Goal: Transaction & Acquisition: Purchase product/service

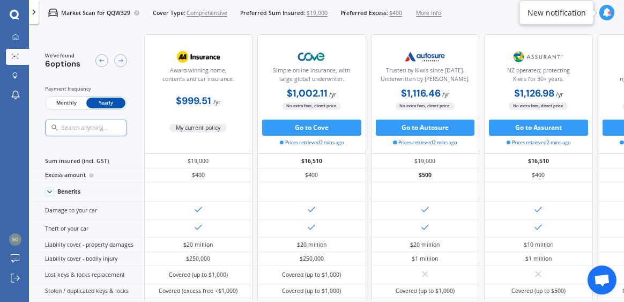
click at [31, 15] on icon at bounding box center [34, 12] width 8 height 8
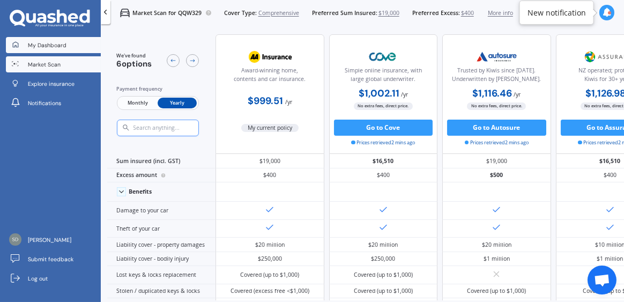
click at [46, 42] on span "My Dashboard" at bounding box center [47, 45] width 39 height 8
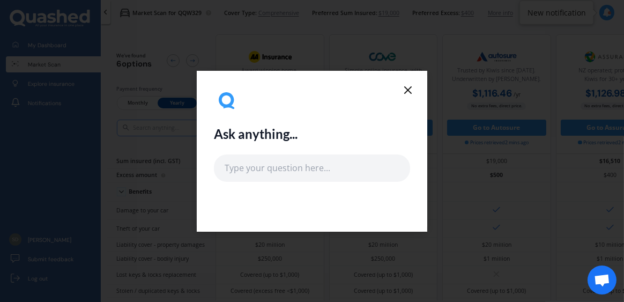
click at [408, 81] on div "Ask anything..." at bounding box center [312, 151] width 230 height 161
click at [392, 91] on div "Ask anything..." at bounding box center [312, 135] width 196 height 94
click at [410, 88] on line at bounding box center [408, 90] width 6 height 6
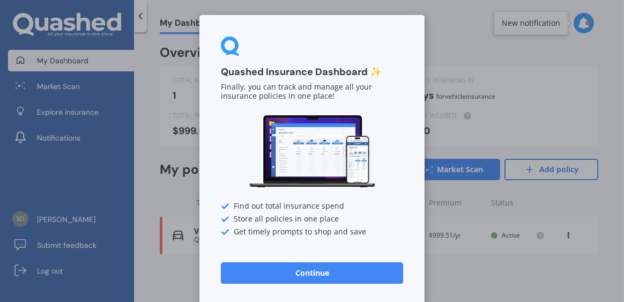
click at [68, 84] on div "Quashed Insurance Dashboard ✨ Finally, you can track and manage all your insura…" at bounding box center [312, 151] width 624 height 302
click at [506, 64] on div "Quashed Insurance Dashboard ✨ Finally, you can track and manage all your insura…" at bounding box center [312, 151] width 624 height 302
click at [70, 85] on div "Quashed Insurance Dashboard ✨ Finally, you can track and manage all your insura…" at bounding box center [312, 151] width 624 height 302
click at [269, 270] on button "Continue" at bounding box center [312, 272] width 182 height 21
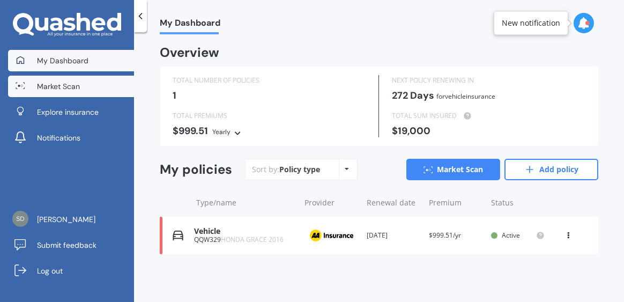
click at [85, 84] on link "Market Scan" at bounding box center [71, 86] width 126 height 21
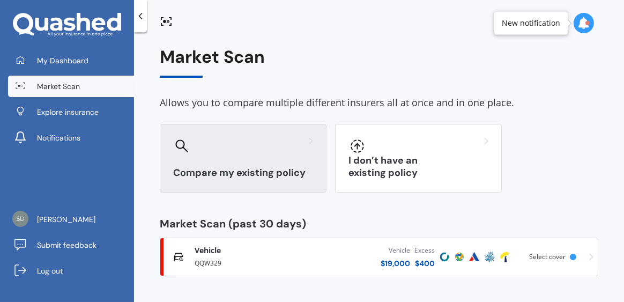
click at [247, 173] on h3 "Compare my existing policy" at bounding box center [243, 173] width 140 height 12
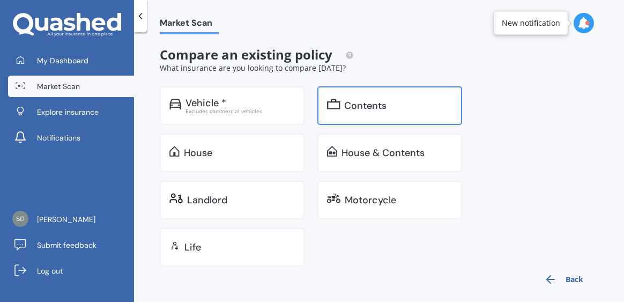
click at [363, 109] on div "Contents" at bounding box center [366, 105] width 42 height 11
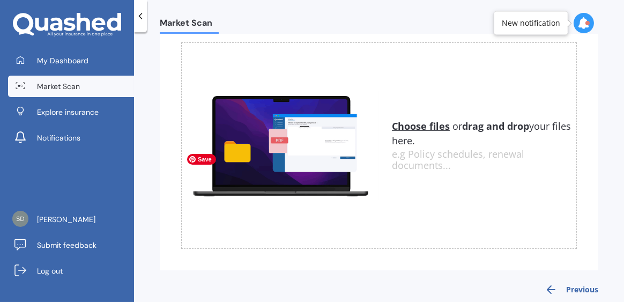
scroll to position [90, 0]
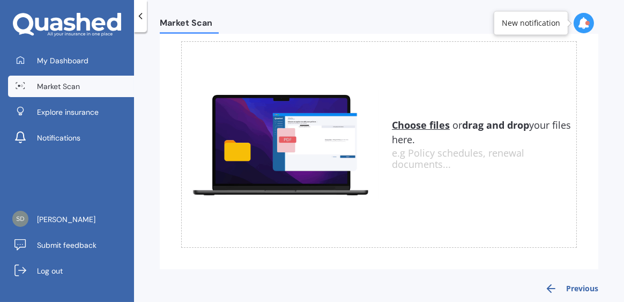
click at [423, 124] on u "Choose files" at bounding box center [421, 124] width 58 height 13
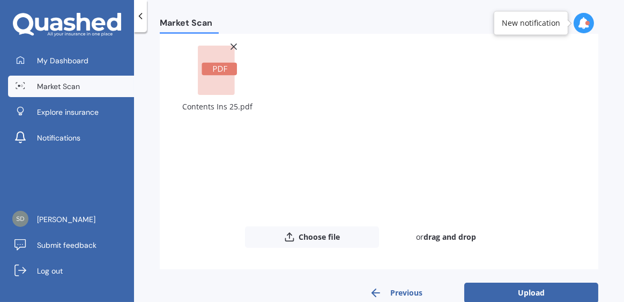
scroll to position [110, 0]
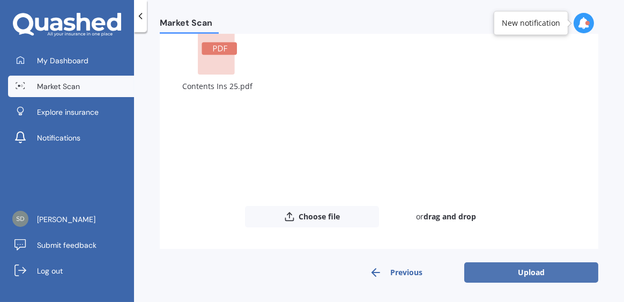
click at [531, 271] on button "Upload" at bounding box center [531, 272] width 134 height 20
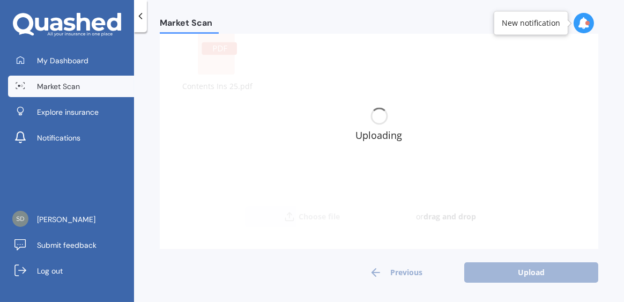
scroll to position [0, 0]
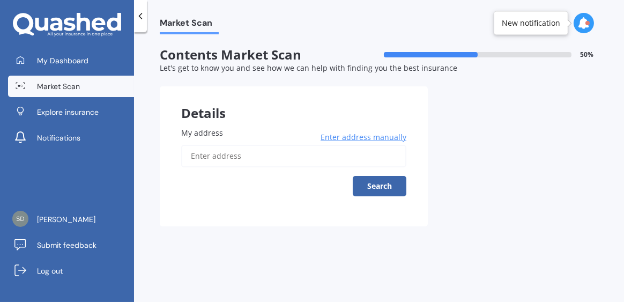
click at [268, 157] on input "My address" at bounding box center [293, 156] width 225 height 23
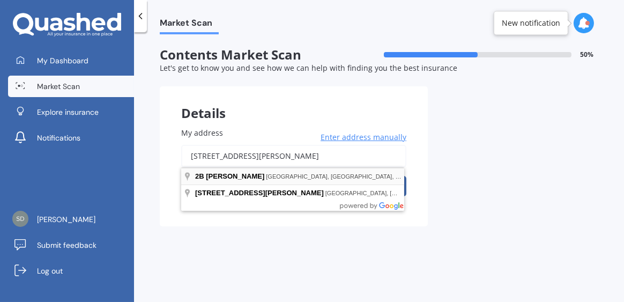
type input "[STREET_ADDRESS]"
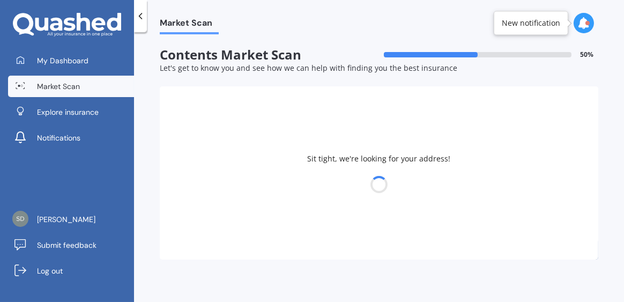
select select "12"
select select "04"
select select "1957"
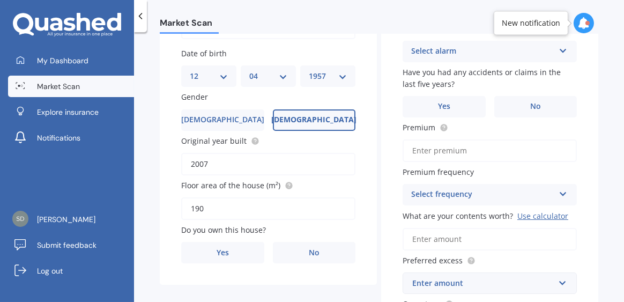
scroll to position [129, 0]
click at [233, 255] on label "Yes" at bounding box center [222, 251] width 83 height 21
click at [0, 0] on input "Yes" at bounding box center [0, 0] width 0 height 0
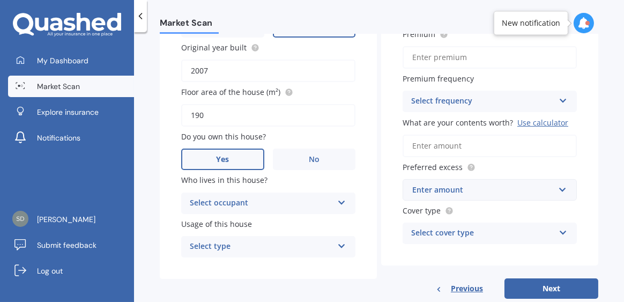
scroll to position [225, 0]
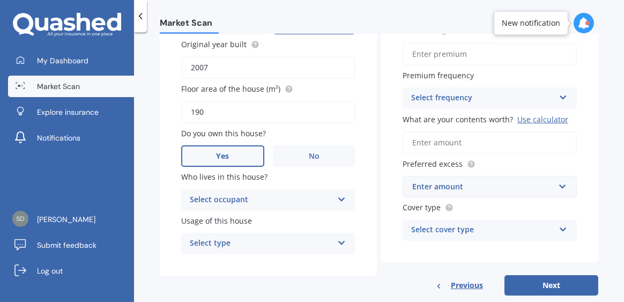
click at [337, 200] on icon at bounding box center [341, 198] width 9 height 8
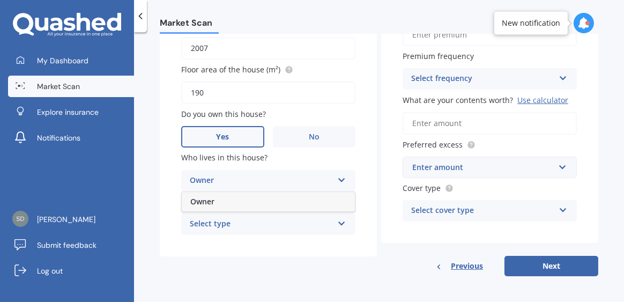
click at [221, 201] on div "Owner" at bounding box center [268, 201] width 173 height 19
click at [340, 225] on icon at bounding box center [341, 222] width 9 height 8
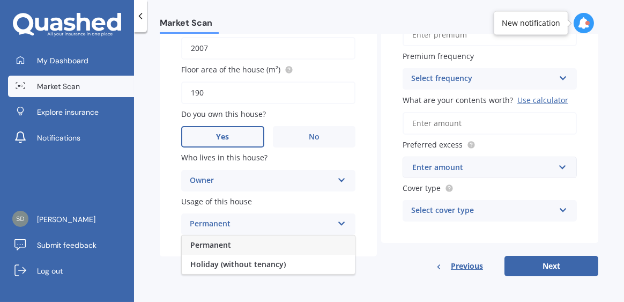
click at [236, 247] on div "Permanent" at bounding box center [268, 244] width 173 height 19
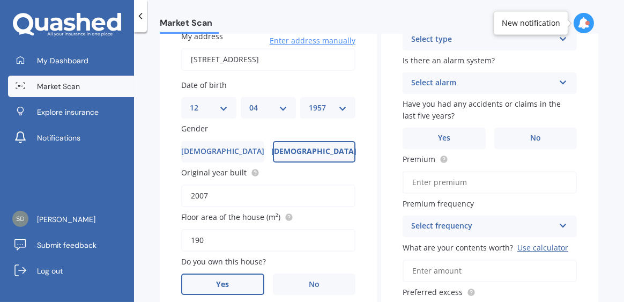
scroll to position [0, 0]
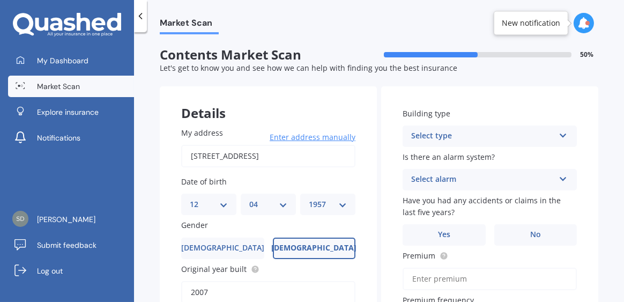
click at [559, 136] on icon at bounding box center [563, 134] width 9 height 8
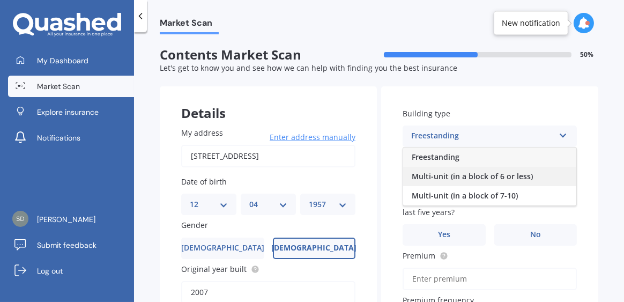
click at [486, 172] on span "Multi-unit (in a block of 6 or less)" at bounding box center [472, 176] width 121 height 10
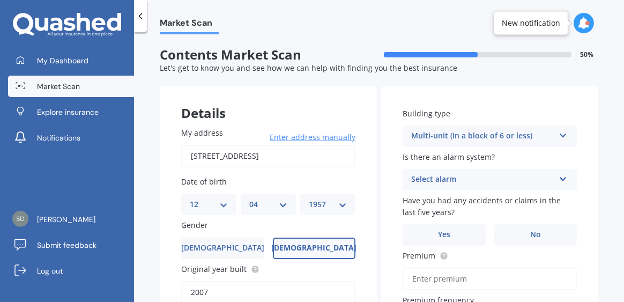
click at [559, 179] on icon at bounding box center [563, 177] width 9 height 8
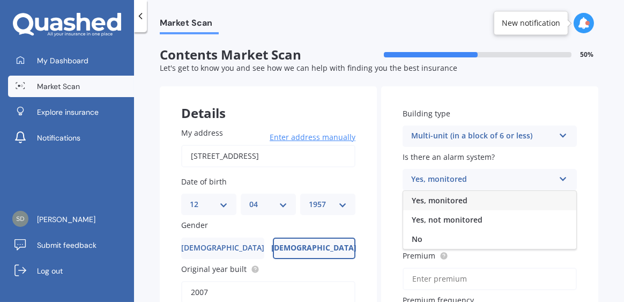
click at [440, 196] on span "Yes, monitored" at bounding box center [440, 200] width 56 height 10
click at [560, 177] on icon at bounding box center [563, 177] width 9 height 8
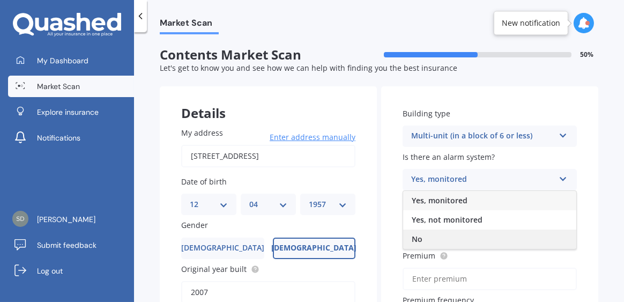
click at [432, 235] on div "No" at bounding box center [489, 238] width 173 height 19
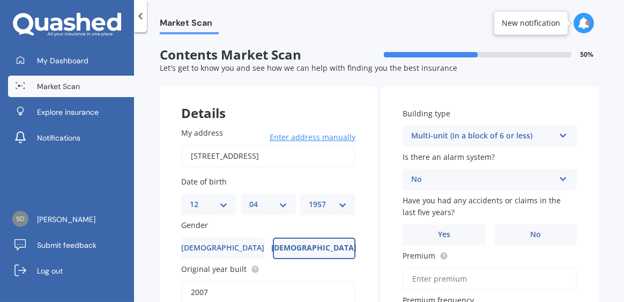
click at [557, 173] on div "No Yes, monitored Yes, not monitored No" at bounding box center [490, 179] width 174 height 21
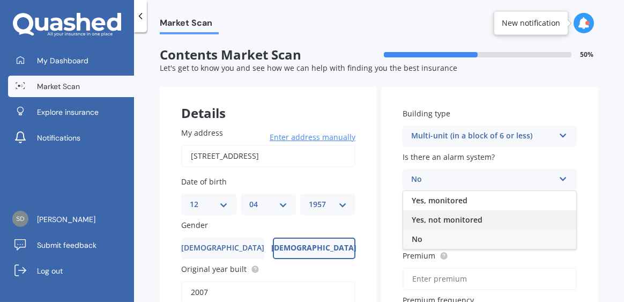
click at [463, 216] on span "Yes, not monitored" at bounding box center [447, 219] width 71 height 10
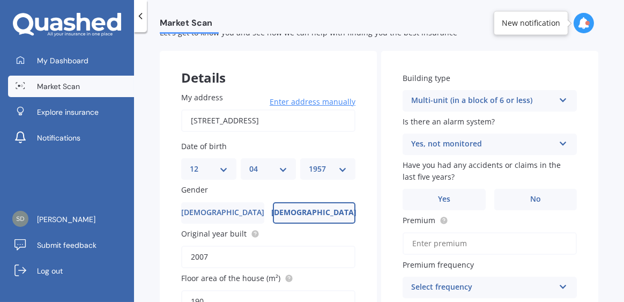
scroll to position [41, 0]
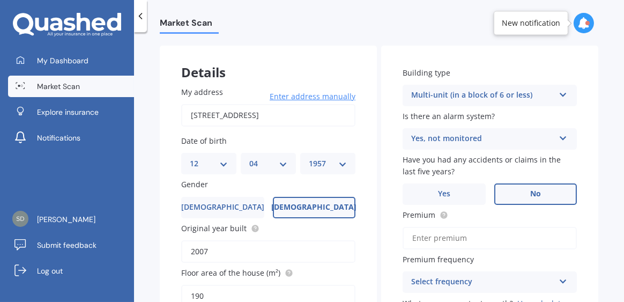
click at [522, 190] on label "No" at bounding box center [535, 193] width 83 height 21
click at [0, 0] on input "No" at bounding box center [0, 0] width 0 height 0
click at [448, 195] on label "Yes" at bounding box center [444, 193] width 83 height 21
click at [0, 0] on input "Yes" at bounding box center [0, 0] width 0 height 0
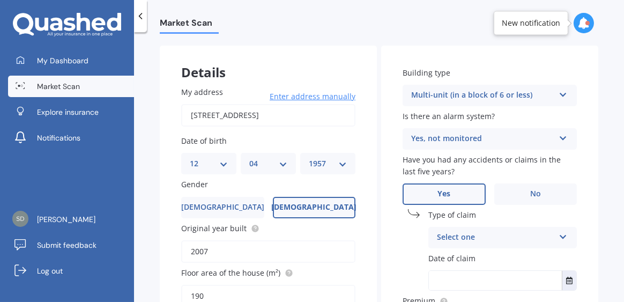
click at [559, 234] on icon at bounding box center [563, 235] width 9 height 8
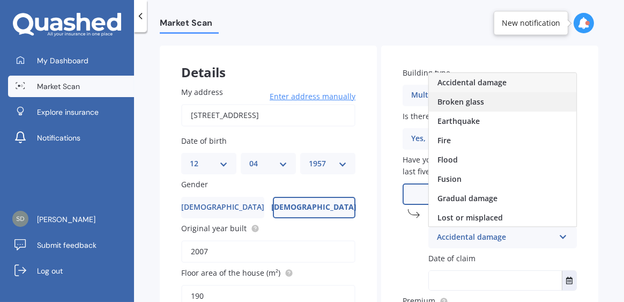
click at [485, 108] on div "Broken glass" at bounding box center [502, 101] width 147 height 19
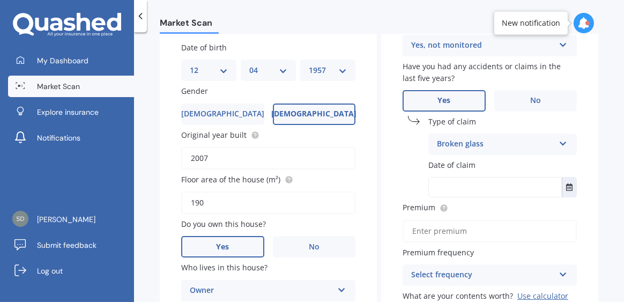
scroll to position [134, 0]
click at [566, 191] on icon "Select date" at bounding box center [569, 187] width 6 height 8
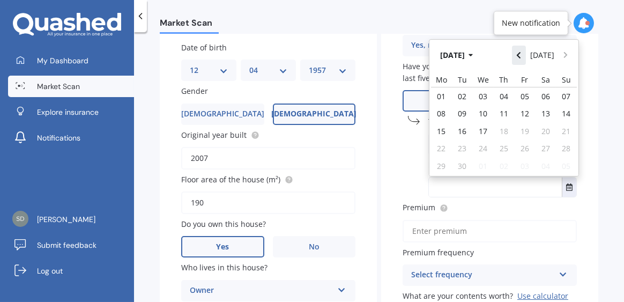
click at [518, 63] on button "Navigate back" at bounding box center [519, 55] width 14 height 19
click at [516, 56] on icon "Navigate back" at bounding box center [518, 55] width 5 height 8
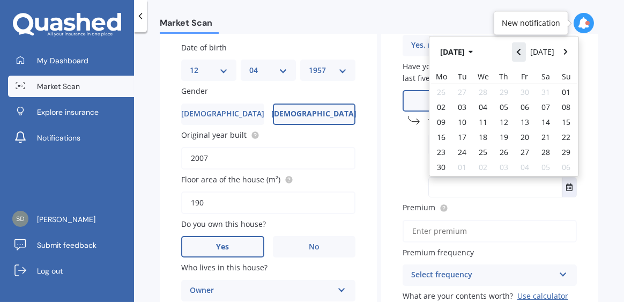
click at [516, 56] on icon "Navigate back" at bounding box center [518, 52] width 5 height 8
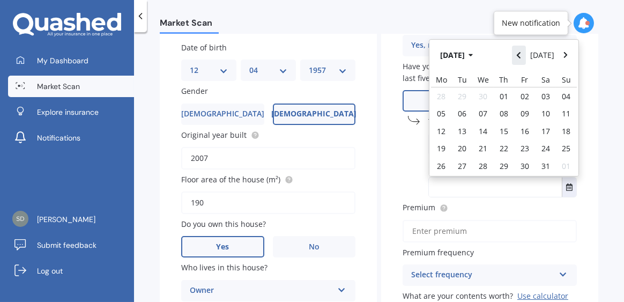
click at [516, 56] on icon "Navigate back" at bounding box center [518, 55] width 5 height 8
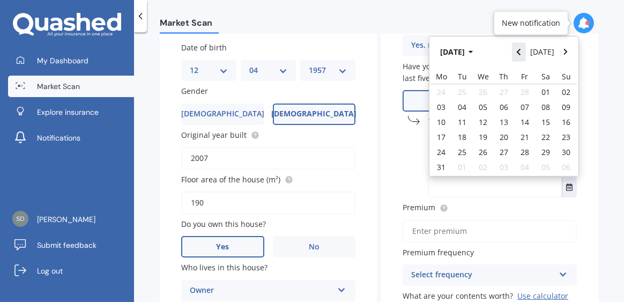
click at [516, 56] on icon "Navigate back" at bounding box center [518, 52] width 5 height 8
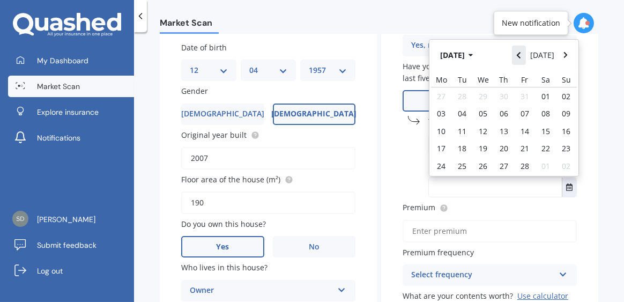
click at [516, 56] on icon "Navigate back" at bounding box center [518, 55] width 5 height 8
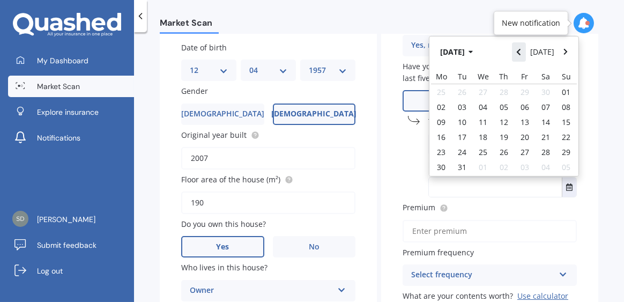
click at [516, 56] on icon "Navigate back" at bounding box center [518, 52] width 5 height 8
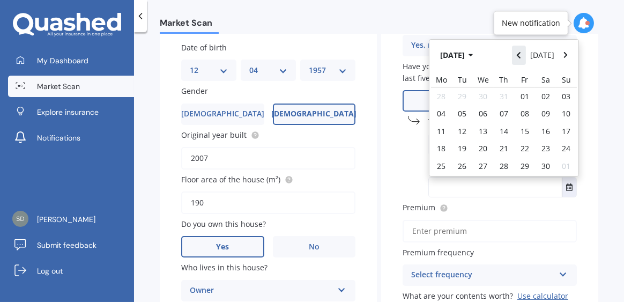
click at [516, 56] on icon "Navigate back" at bounding box center [518, 55] width 5 height 8
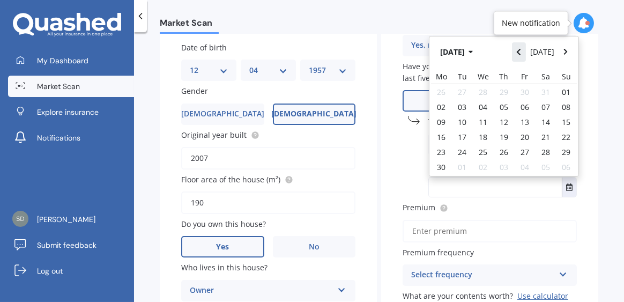
click at [516, 56] on icon "Navigate back" at bounding box center [518, 52] width 5 height 8
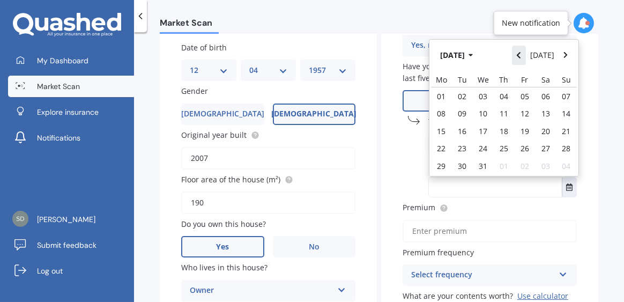
click at [516, 56] on icon "Navigate back" at bounding box center [518, 55] width 5 height 8
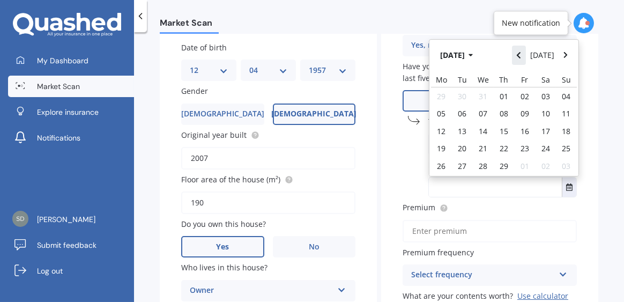
click at [516, 56] on icon "Navigate back" at bounding box center [518, 55] width 5 height 8
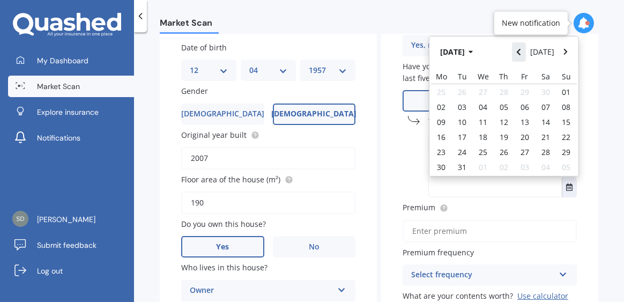
click at [516, 56] on icon "Navigate back" at bounding box center [518, 52] width 5 height 8
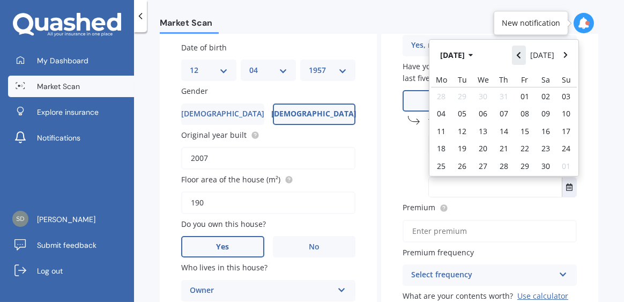
click at [516, 56] on icon "Navigate back" at bounding box center [518, 55] width 5 height 8
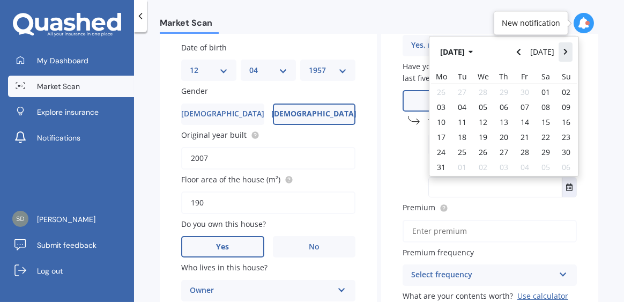
click at [559, 53] on button "Navigate forward" at bounding box center [566, 51] width 14 height 19
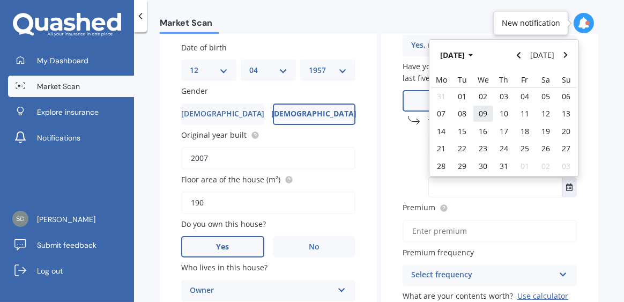
click at [480, 113] on span "09" at bounding box center [483, 113] width 9 height 10
type input "[DATE]"
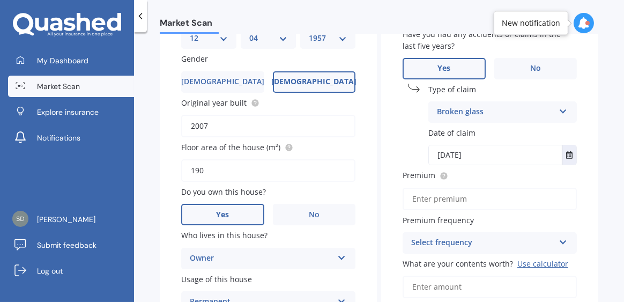
scroll to position [168, 0]
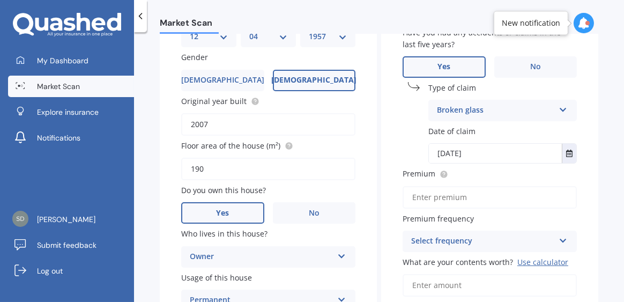
click at [481, 201] on input "Premium" at bounding box center [490, 197] width 174 height 23
type input "$816.18"
click at [559, 242] on icon at bounding box center [563, 239] width 9 height 8
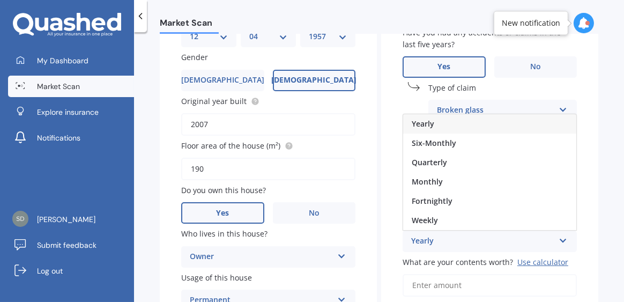
click at [435, 128] on div "Yearly" at bounding box center [489, 123] width 173 height 19
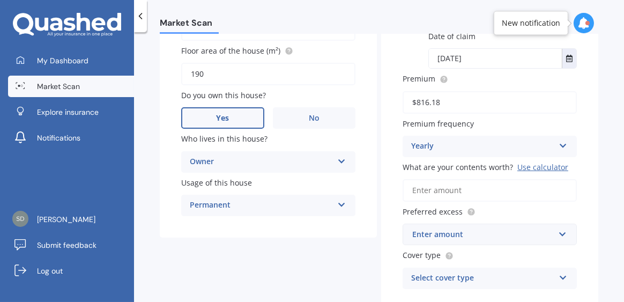
scroll to position [263, 0]
click at [440, 189] on input "What are your contents worth? Use calculator" at bounding box center [490, 190] width 174 height 23
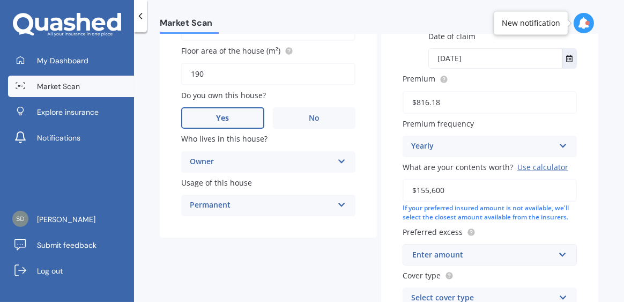
type input "$155,600"
click at [553, 256] on input "text" at bounding box center [486, 254] width 165 height 20
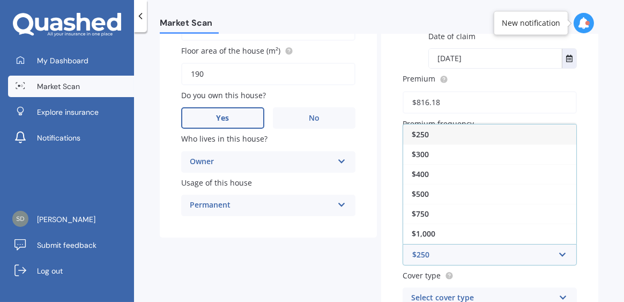
click at [428, 136] on div "$250" at bounding box center [489, 134] width 173 height 20
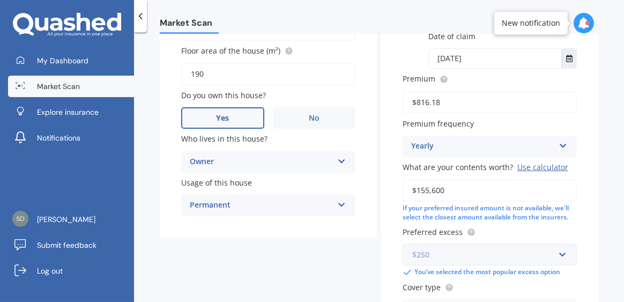
click at [556, 259] on input "text" at bounding box center [486, 254] width 165 height 20
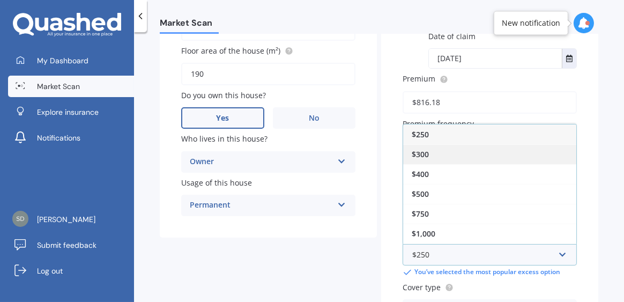
click at [425, 155] on span "$300" at bounding box center [420, 154] width 17 height 10
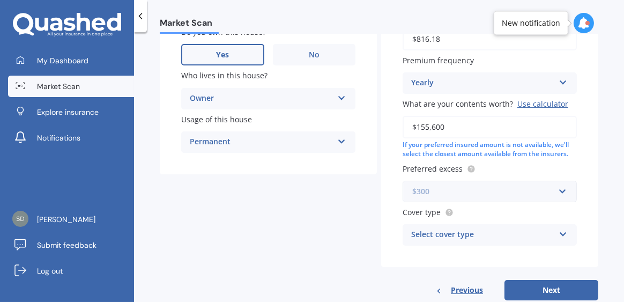
scroll to position [354, 0]
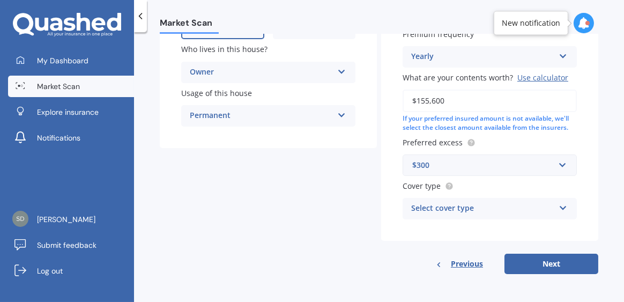
click at [559, 208] on icon at bounding box center [563, 206] width 9 height 8
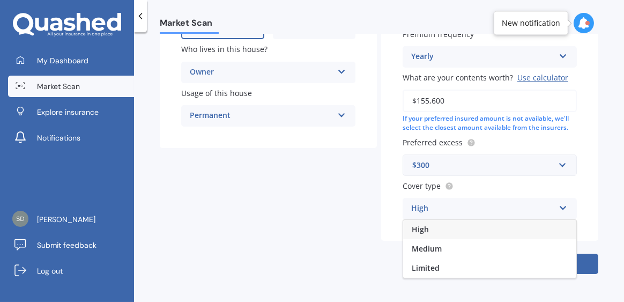
click at [427, 230] on div "High" at bounding box center [489, 229] width 173 height 19
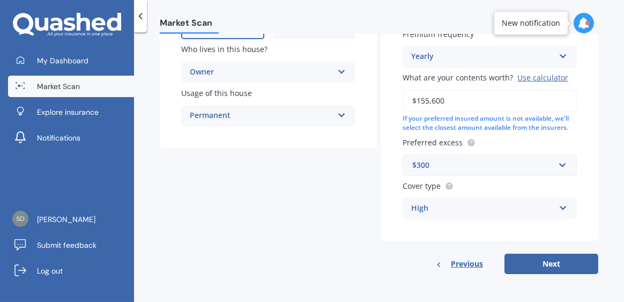
click at [560, 209] on icon at bounding box center [563, 206] width 9 height 8
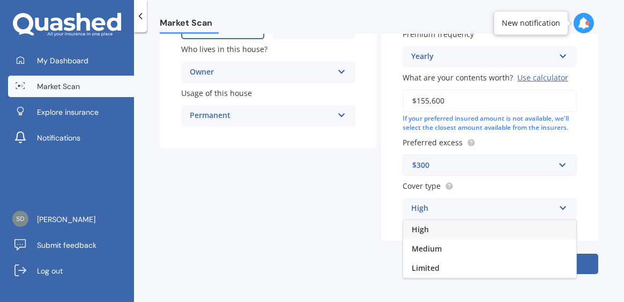
click at [560, 210] on icon at bounding box center [563, 206] width 9 height 8
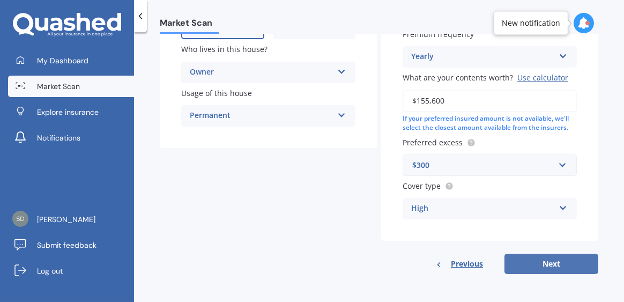
click at [548, 261] on button "Next" at bounding box center [551, 264] width 94 height 20
select select "12"
select select "04"
select select "1957"
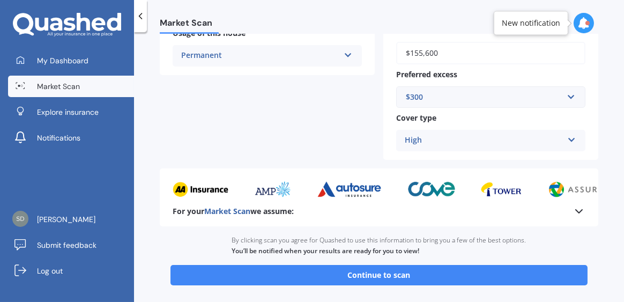
scroll to position [377, 0]
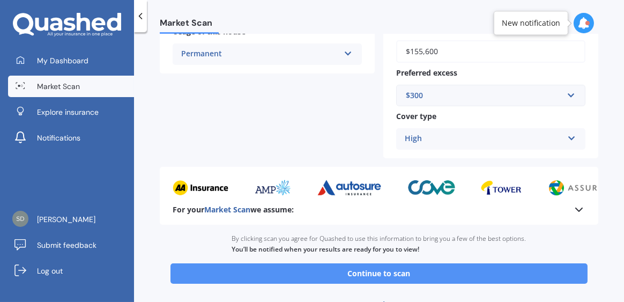
click at [376, 274] on button "Continue to scan" at bounding box center [378, 273] width 417 height 20
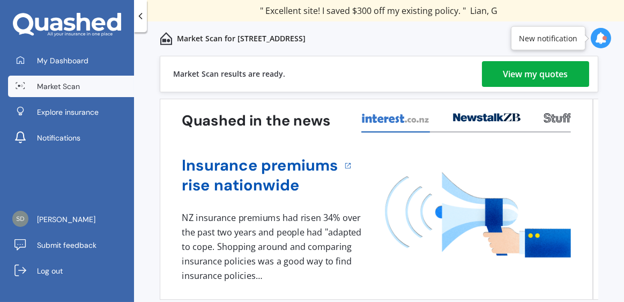
click at [539, 73] on div "View my quotes" at bounding box center [535, 74] width 65 height 26
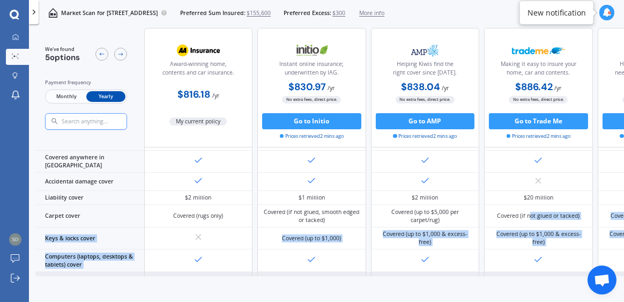
scroll to position [106, 0]
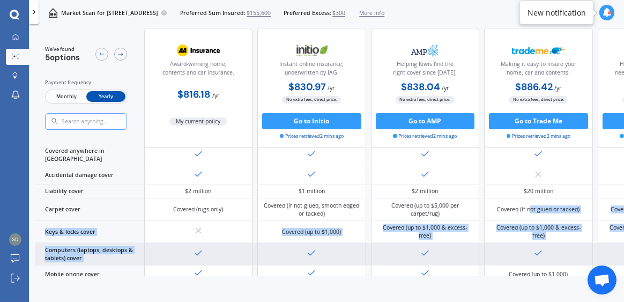
drag, startPoint x: 531, startPoint y: 270, endPoint x: 599, endPoint y: 250, distance: 70.4
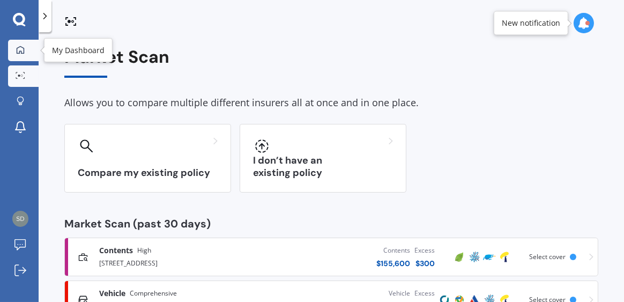
click at [17, 46] on icon at bounding box center [20, 50] width 9 height 9
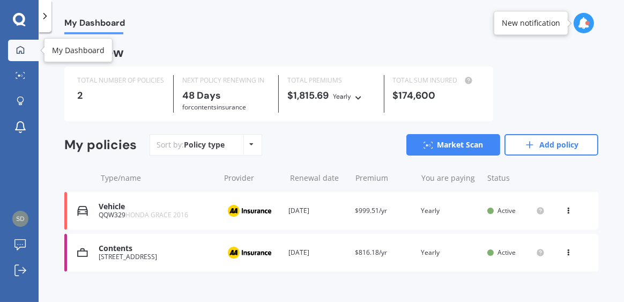
click at [26, 46] on div at bounding box center [20, 51] width 16 height 10
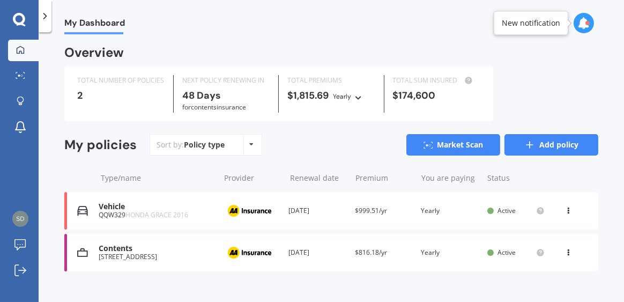
click at [530, 142] on line at bounding box center [530, 145] width 0 height 6
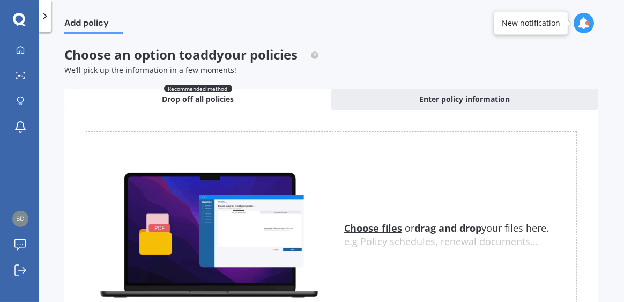
click at [380, 223] on u "Choose files" at bounding box center [373, 227] width 58 height 13
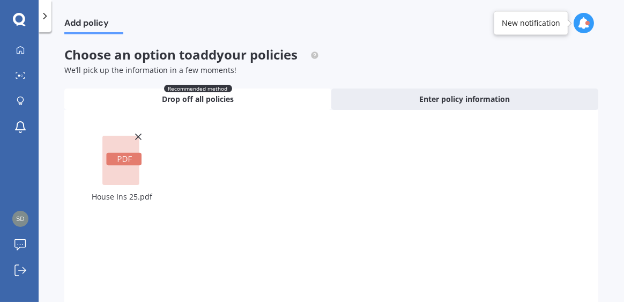
scroll to position [109, 0]
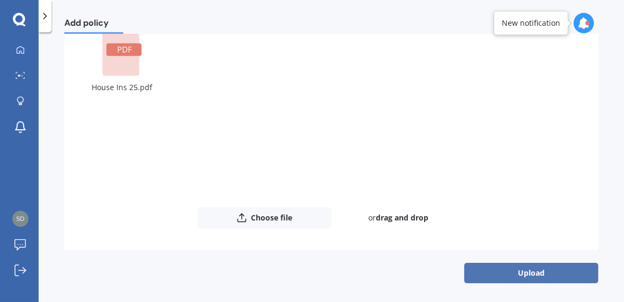
click at [531, 270] on button "Upload" at bounding box center [531, 273] width 134 height 20
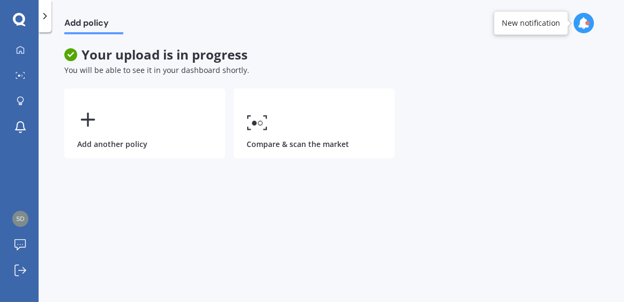
scroll to position [0, 0]
click at [24, 50] on icon at bounding box center [21, 50] width 8 height 8
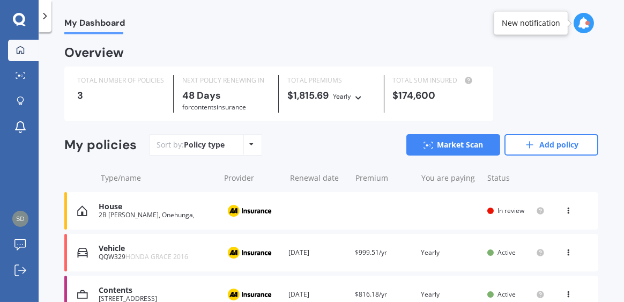
scroll to position [56, 0]
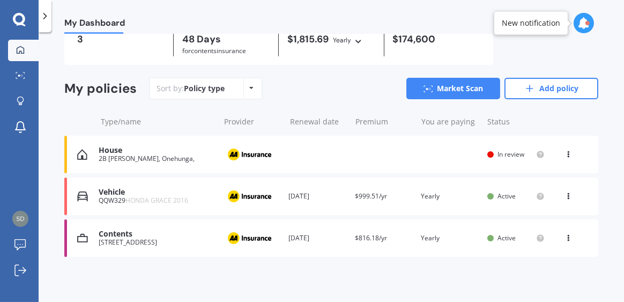
click at [116, 233] on div "Contents" at bounding box center [156, 233] width 115 height 9
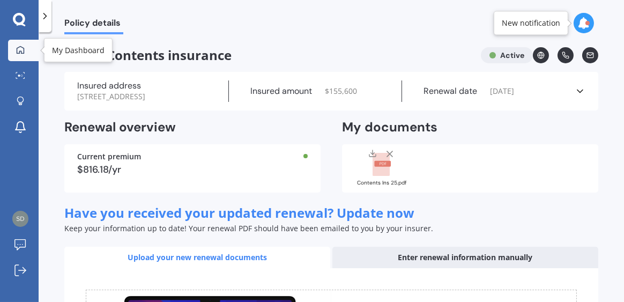
click at [28, 50] on div at bounding box center [20, 51] width 16 height 10
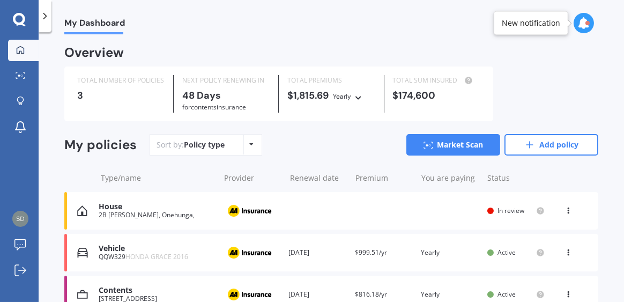
click at [124, 211] on div "2B [PERSON_NAME], Onehunga," at bounding box center [156, 215] width 115 height 8
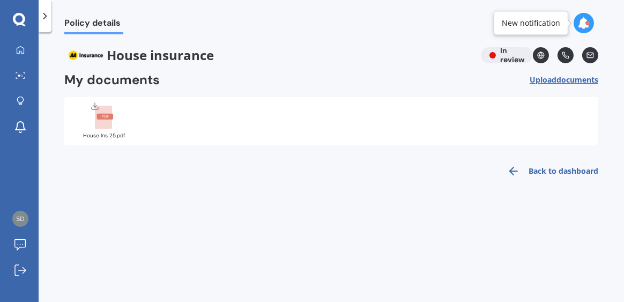
click at [541, 168] on link "Back to dashboard" at bounding box center [550, 171] width 98 height 26
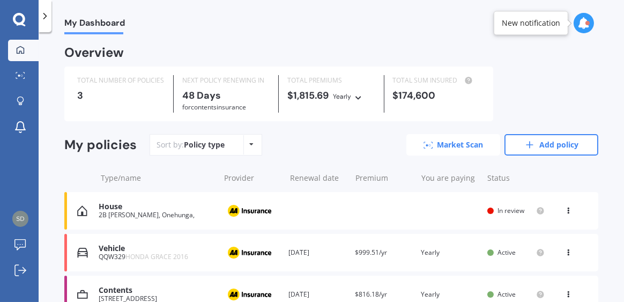
click at [478, 145] on link "Market Scan" at bounding box center [453, 144] width 94 height 21
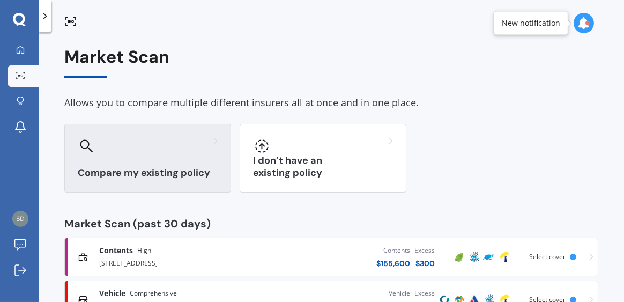
click at [152, 170] on h3 "Compare my existing policy" at bounding box center [148, 173] width 140 height 12
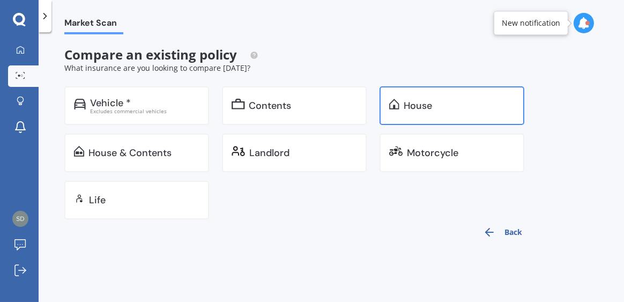
click at [399, 106] on div "House" at bounding box center [452, 105] width 145 height 39
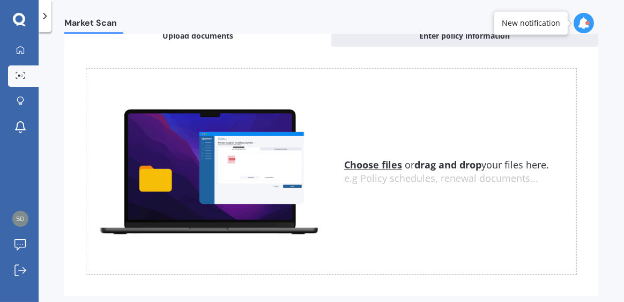
scroll to position [64, 0]
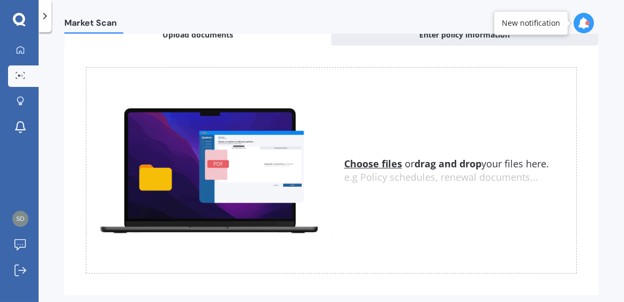
click at [372, 165] on u "Choose files" at bounding box center [373, 163] width 58 height 13
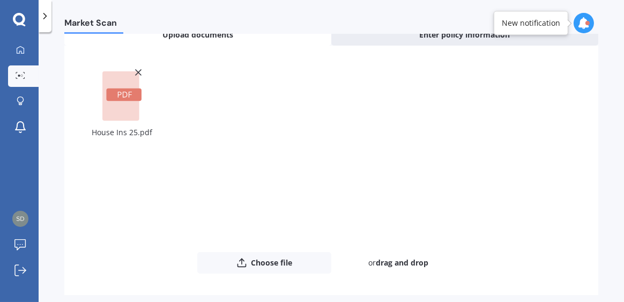
click at [121, 121] on div "House Ins 25.pdf" at bounding box center [122, 159] width 72 height 185
click at [121, 116] on rect at bounding box center [120, 95] width 37 height 49
click at [269, 264] on button "Choose file" at bounding box center [264, 262] width 134 height 21
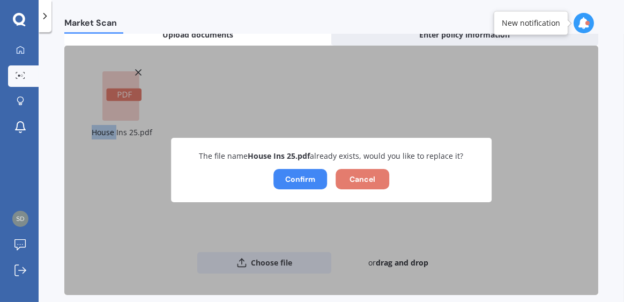
scroll to position [110, 0]
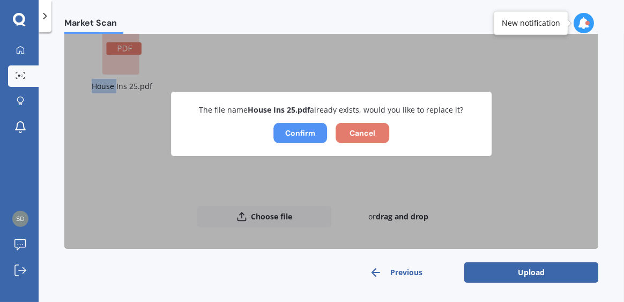
click at [295, 137] on button "Confirm" at bounding box center [300, 133] width 54 height 20
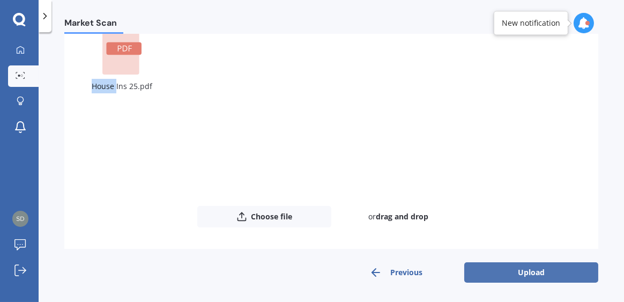
click at [542, 274] on button "Upload" at bounding box center [531, 272] width 134 height 20
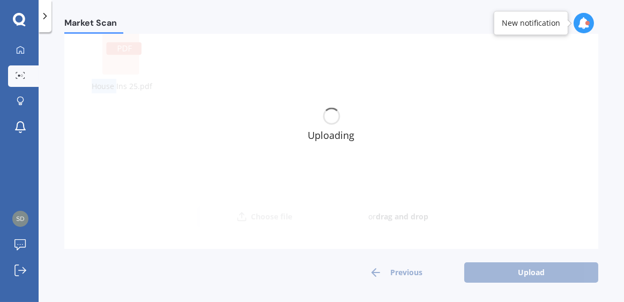
scroll to position [0, 0]
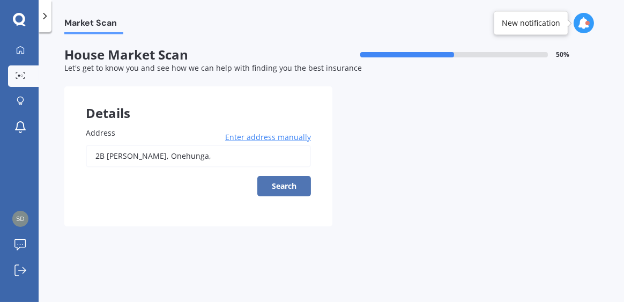
click at [279, 189] on button "Search" at bounding box center [284, 186] width 54 height 20
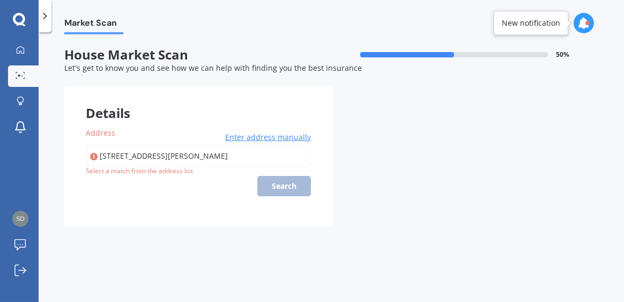
type input "[STREET_ADDRESS]"
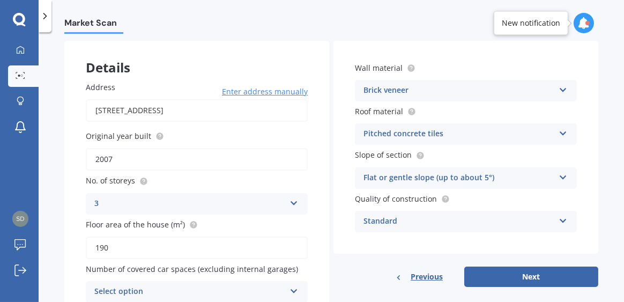
scroll to position [96, 0]
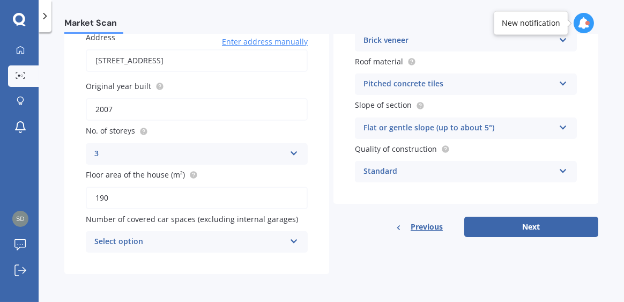
click at [293, 239] on icon at bounding box center [293, 239] width 9 height 8
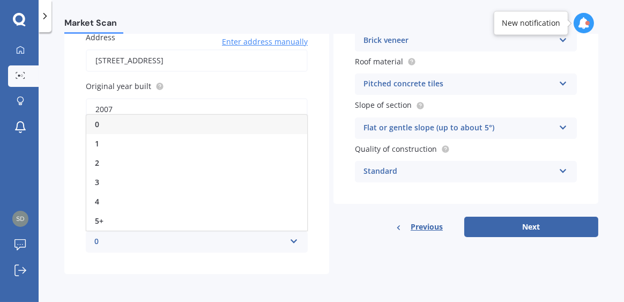
click at [244, 88] on label "Original year built" at bounding box center [195, 85] width 218 height 11
click at [244, 98] on input "2007" at bounding box center [197, 109] width 222 height 23
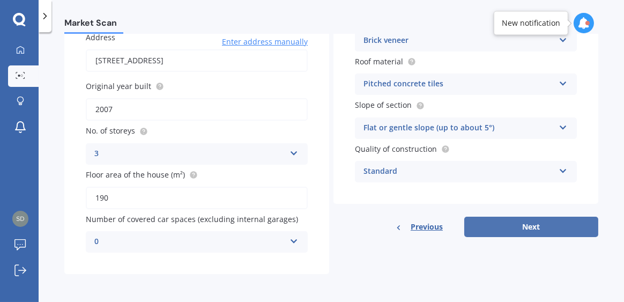
click at [495, 225] on button "Next" at bounding box center [531, 227] width 134 height 20
select select "12"
select select "04"
select select "1957"
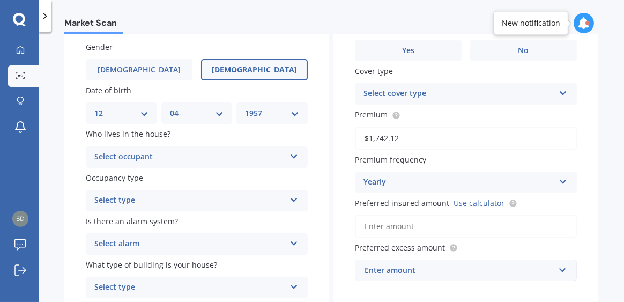
scroll to position [86, 0]
click at [292, 160] on div "Select occupant Owner Owner + Boarder" at bounding box center [197, 156] width 222 height 21
click at [144, 174] on div "Owner" at bounding box center [196, 177] width 221 height 19
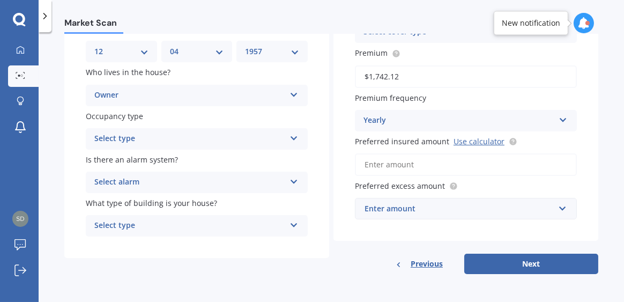
click at [289, 139] on icon at bounding box center [293, 136] width 9 height 8
click at [175, 158] on div "Permanent" at bounding box center [196, 159] width 221 height 19
click at [294, 183] on icon at bounding box center [293, 180] width 9 height 8
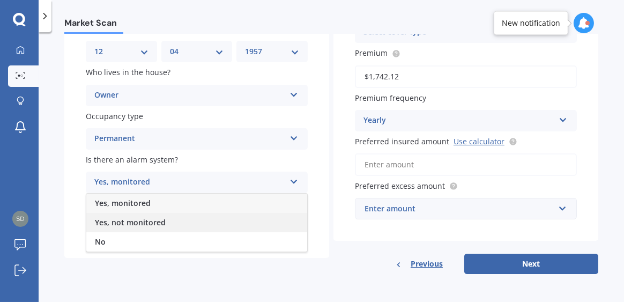
click at [131, 221] on span "Yes, not monitored" at bounding box center [130, 222] width 71 height 10
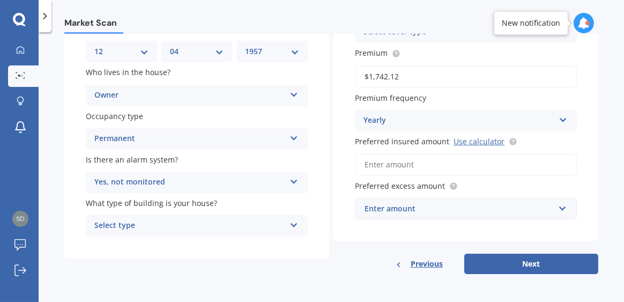
click at [291, 226] on icon at bounding box center [293, 223] width 9 height 8
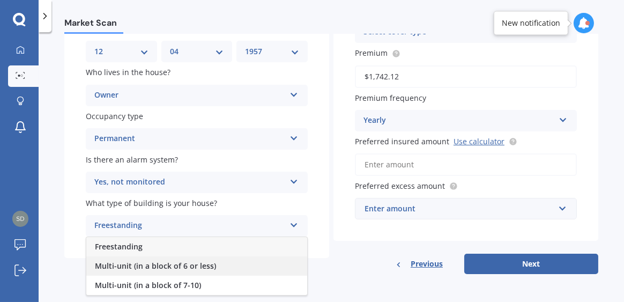
click at [173, 264] on span "Multi-unit (in a block of 6 or less)" at bounding box center [155, 266] width 121 height 10
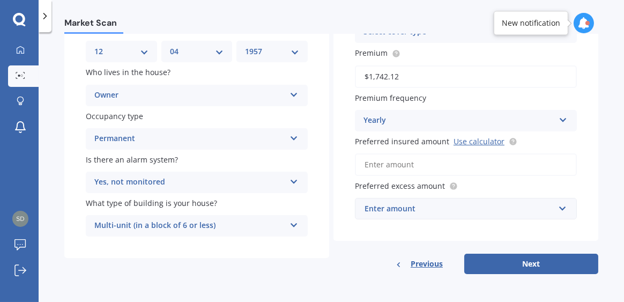
scroll to position [0, 0]
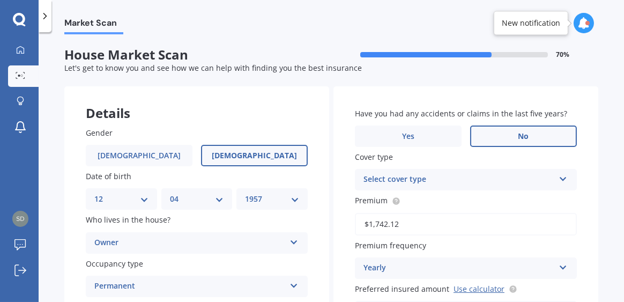
click at [503, 133] on label "No" at bounding box center [523, 135] width 107 height 21
click at [0, 0] on input "No" at bounding box center [0, 0] width 0 height 0
click at [559, 178] on icon at bounding box center [563, 177] width 9 height 8
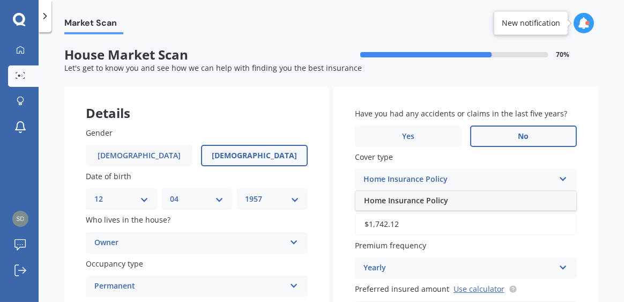
click at [430, 194] on div "Home Insurance Policy" at bounding box center [465, 200] width 221 height 19
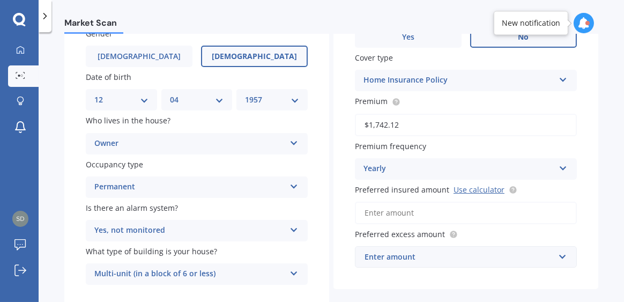
scroll to position [99, 0]
click at [425, 215] on input "Preferred insured amount Use calculator" at bounding box center [466, 213] width 222 height 23
click at [362, 211] on input "Preferred insured amount Use calculator" at bounding box center [466, 213] width 222 height 23
click at [425, 163] on div "Yearly" at bounding box center [458, 168] width 191 height 13
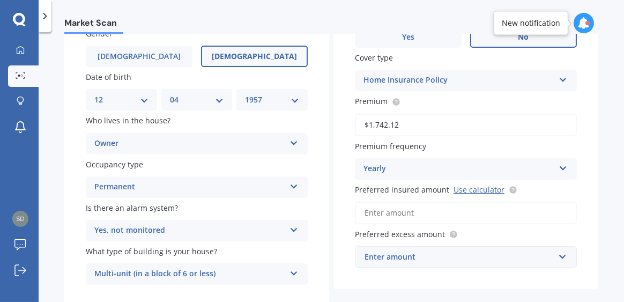
click at [464, 132] on input "$1,742.12" at bounding box center [466, 125] width 222 height 23
click at [385, 214] on input "Preferred insured amount Use calculator" at bounding box center [466, 213] width 222 height 23
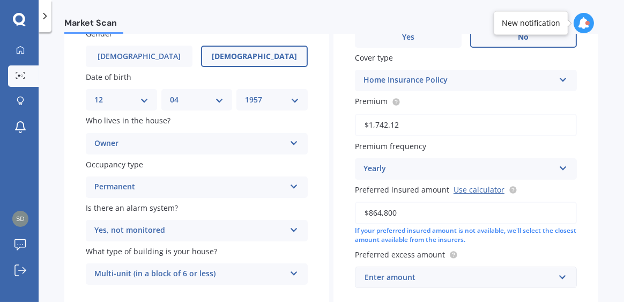
type input "$864,800"
click at [452, 276] on div "Enter amount" at bounding box center [460, 277] width 190 height 12
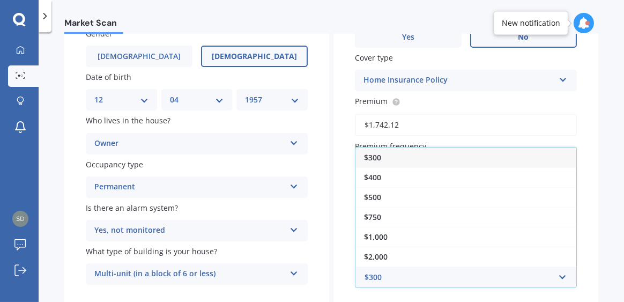
click at [384, 158] on div "$300" at bounding box center [465, 157] width 221 height 20
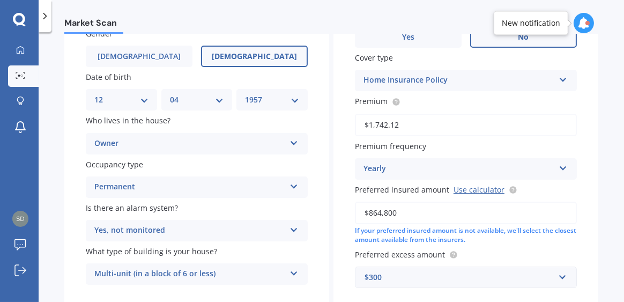
scroll to position [168, 0]
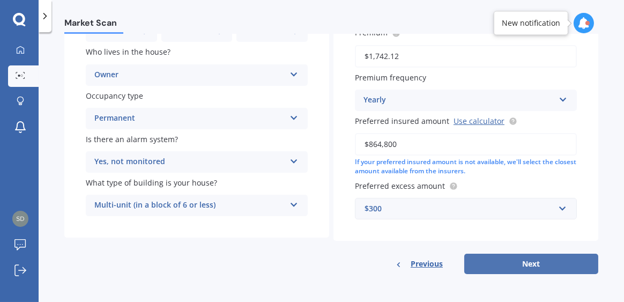
click at [529, 259] on button "Next" at bounding box center [531, 264] width 134 height 20
select select "12"
select select "04"
select select "1957"
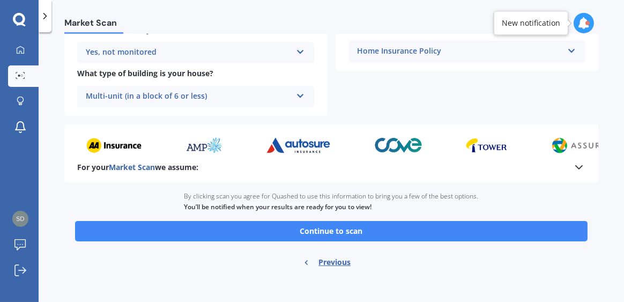
scroll to position [466, 0]
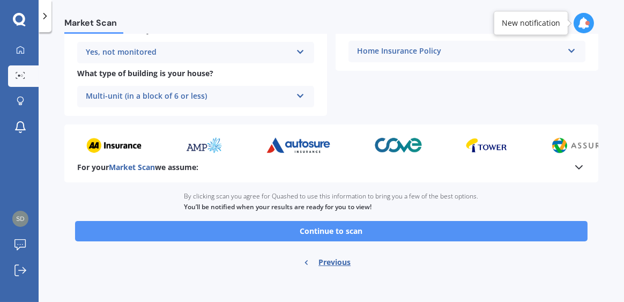
click at [340, 225] on button "Continue to scan" at bounding box center [331, 231] width 512 height 20
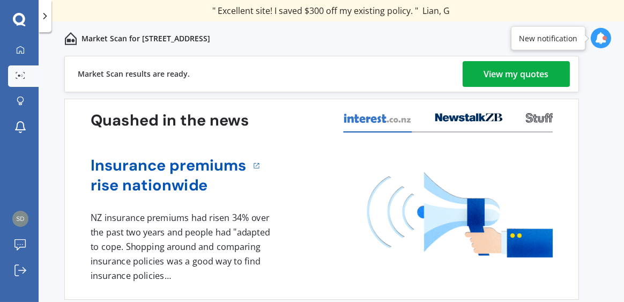
click at [538, 71] on div "View my quotes" at bounding box center [516, 74] width 65 height 26
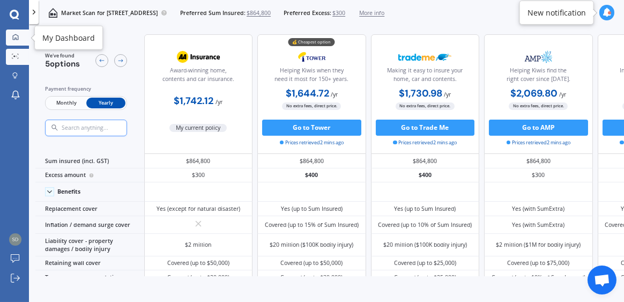
click at [18, 33] on link "My Dashboard" at bounding box center [17, 37] width 23 height 16
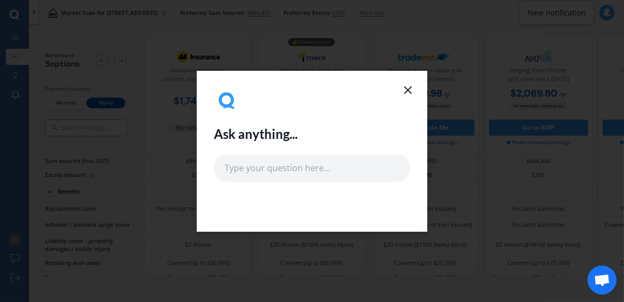
click at [407, 90] on line at bounding box center [408, 90] width 6 height 6
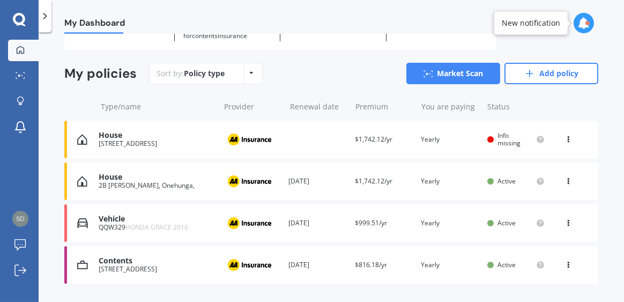
scroll to position [72, 0]
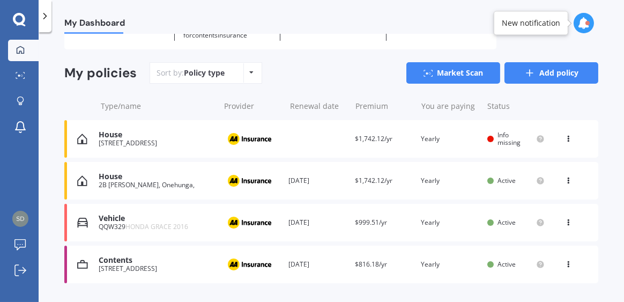
click at [555, 75] on link "Add policy" at bounding box center [551, 72] width 94 height 21
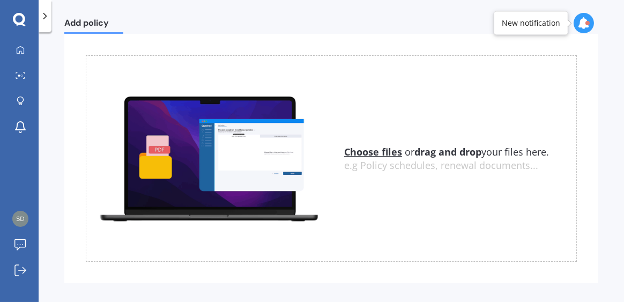
scroll to position [81, 0]
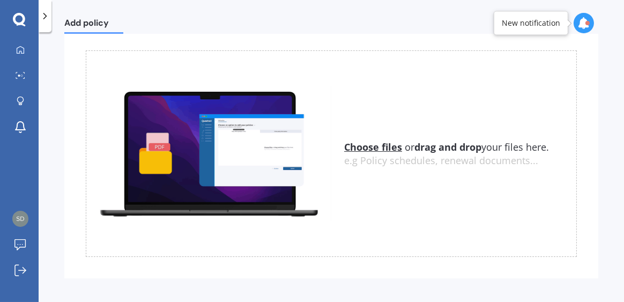
click at [362, 150] on u "Choose files" at bounding box center [373, 146] width 58 height 13
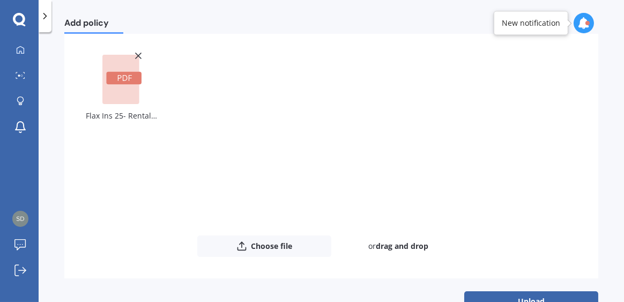
scroll to position [109, 0]
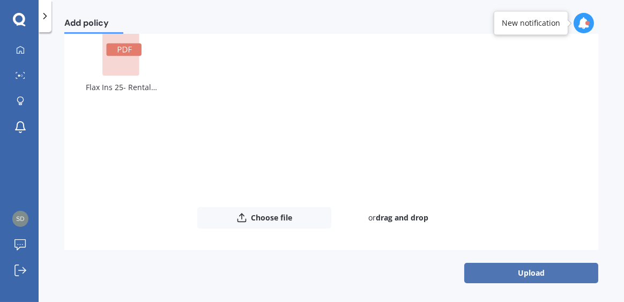
click at [524, 272] on button "Upload" at bounding box center [531, 273] width 134 height 20
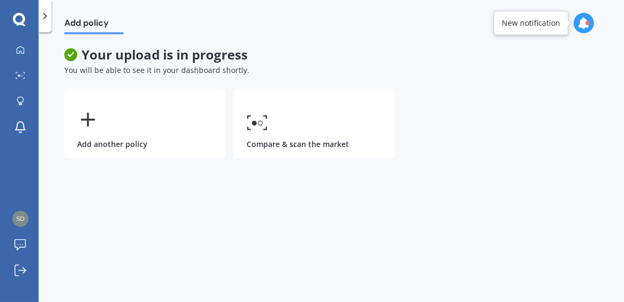
scroll to position [0, 0]
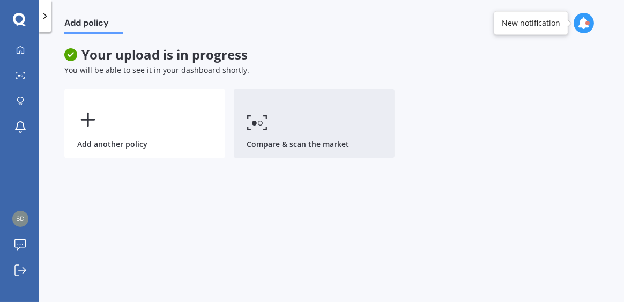
click at [260, 119] on icon at bounding box center [257, 123] width 21 height 16
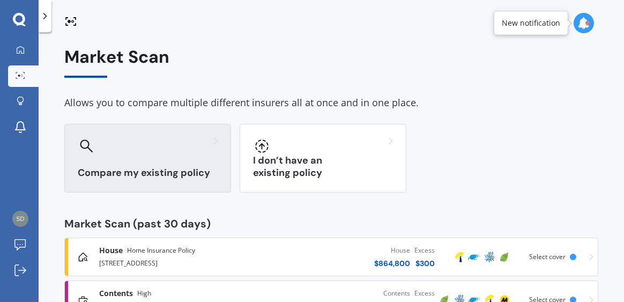
click at [125, 168] on h3 "Compare my existing policy" at bounding box center [148, 173] width 140 height 12
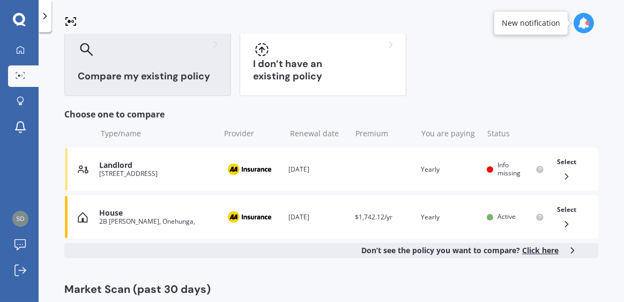
scroll to position [96, 0]
click at [135, 170] on div "[STREET_ADDRESS]" at bounding box center [156, 174] width 115 height 8
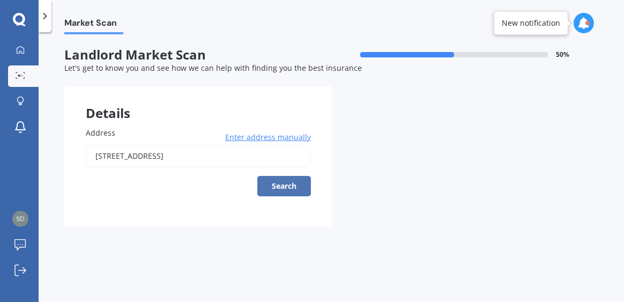
click at [286, 185] on button "Search" at bounding box center [284, 186] width 54 height 20
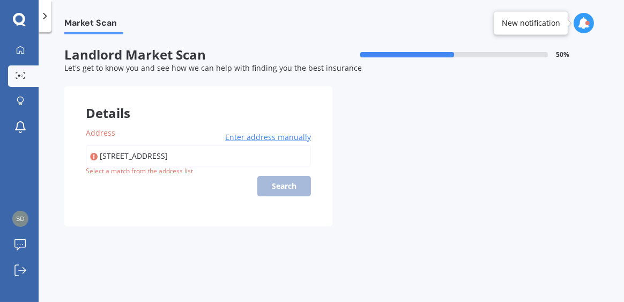
type input "[STREET_ADDRESS]"
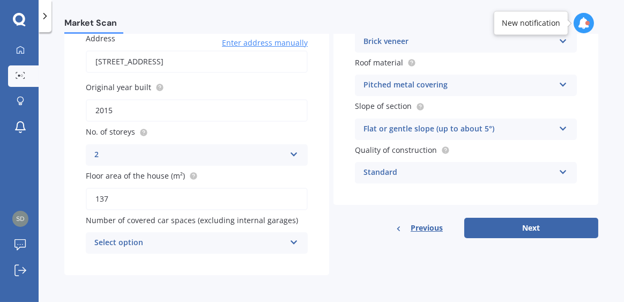
scroll to position [96, 0]
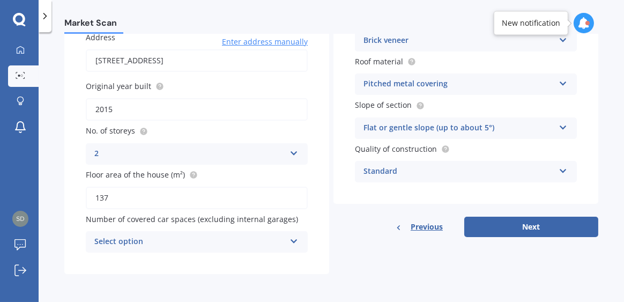
click at [290, 243] on icon at bounding box center [293, 239] width 9 height 8
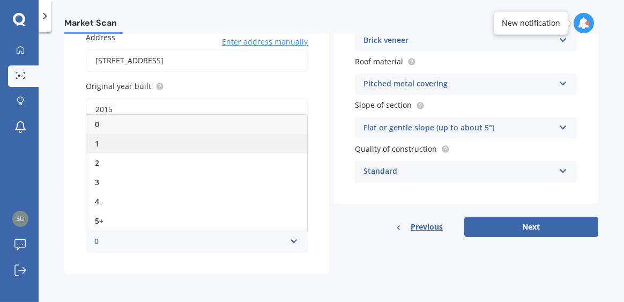
click at [122, 143] on div "1" at bounding box center [196, 143] width 221 height 19
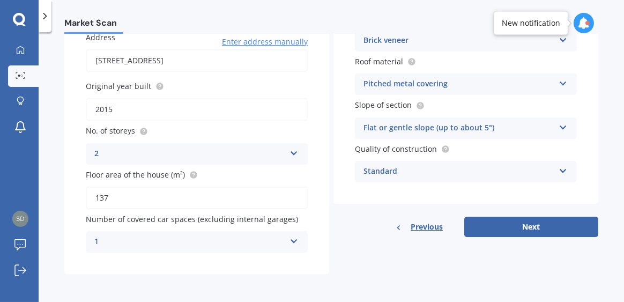
scroll to position [0, 0]
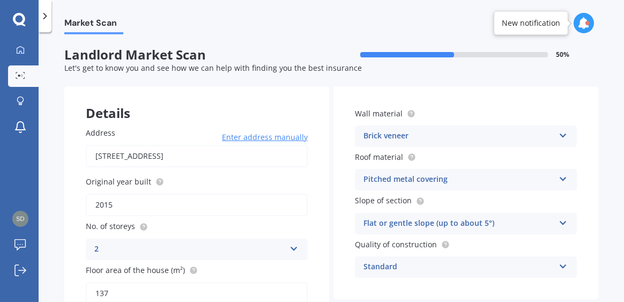
click at [559, 179] on icon at bounding box center [563, 177] width 9 height 8
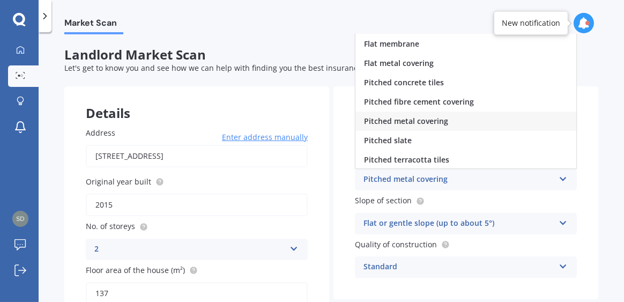
click at [559, 179] on icon at bounding box center [563, 177] width 9 height 8
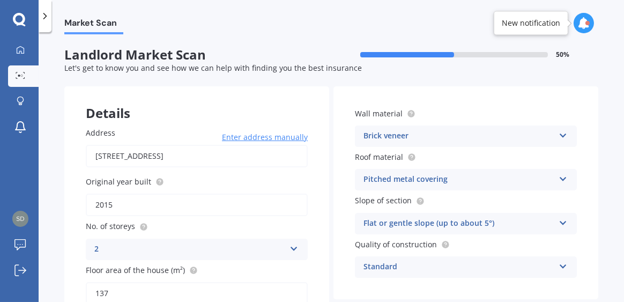
click at [553, 181] on div "Pitched metal covering Flat fibre cement Flat membrane Flat metal covering Pitc…" at bounding box center [466, 179] width 222 height 21
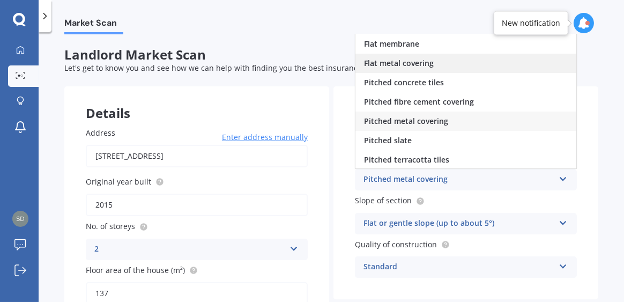
click at [429, 64] on span "Flat metal covering" at bounding box center [399, 63] width 70 height 10
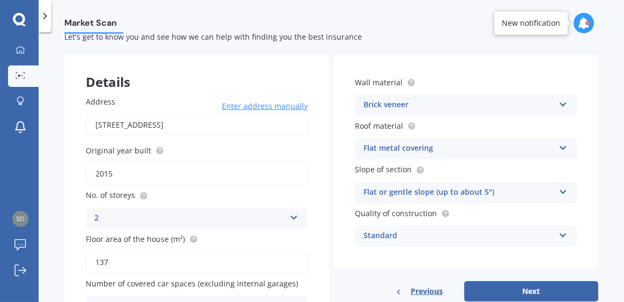
scroll to position [32, 0]
click at [561, 147] on icon at bounding box center [563, 146] width 9 height 8
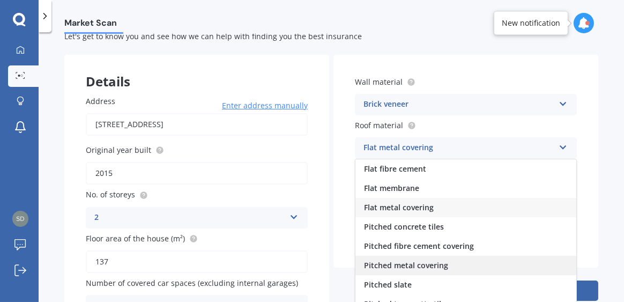
click at [428, 262] on span "Pitched metal covering" at bounding box center [406, 265] width 84 height 10
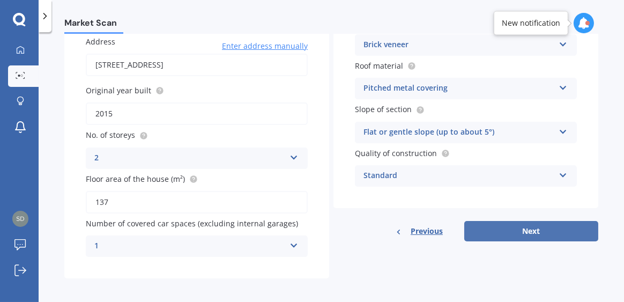
click at [495, 229] on button "Next" at bounding box center [531, 231] width 134 height 20
select select "12"
select select "04"
select select "1957"
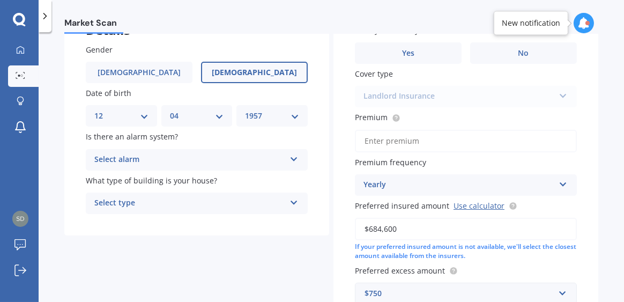
scroll to position [84, 0]
click at [293, 157] on icon at bounding box center [293, 157] width 9 height 8
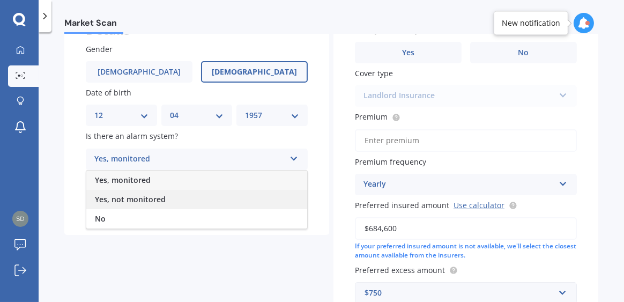
click at [144, 196] on span "Yes, not monitored" at bounding box center [130, 199] width 71 height 10
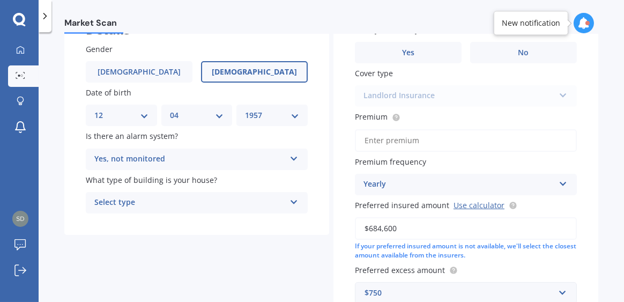
click at [296, 202] on div "Select type Freestanding Multi-unit (in a block of 6 or less) Multi-unit (in a …" at bounding box center [197, 202] width 222 height 21
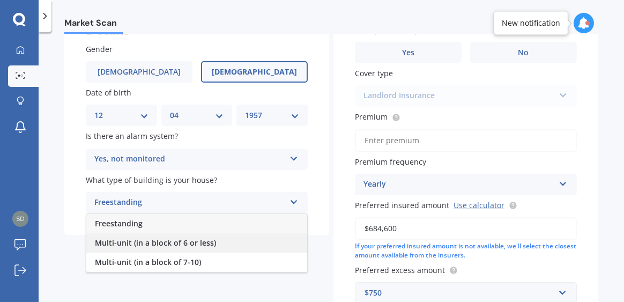
click at [177, 242] on span "Multi-unit (in a block of 6 or less)" at bounding box center [155, 242] width 121 height 10
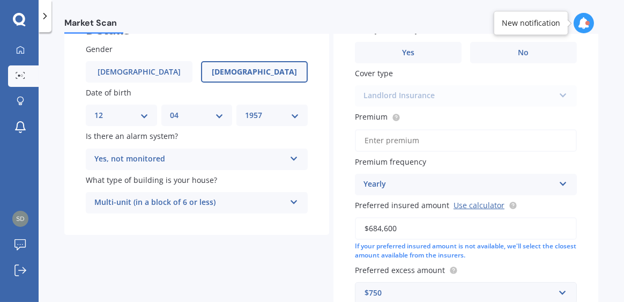
scroll to position [0, 0]
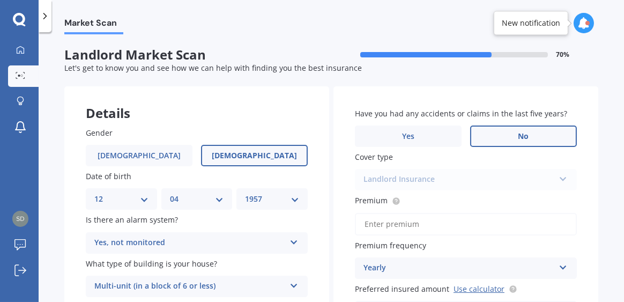
click at [518, 138] on span "No" at bounding box center [523, 136] width 11 height 9
click at [0, 0] on input "No" at bounding box center [0, 0] width 0 height 0
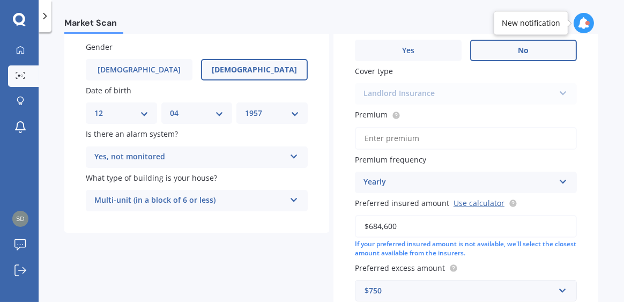
scroll to position [86, 0]
click at [415, 134] on input "Premium" at bounding box center [466, 138] width 222 height 23
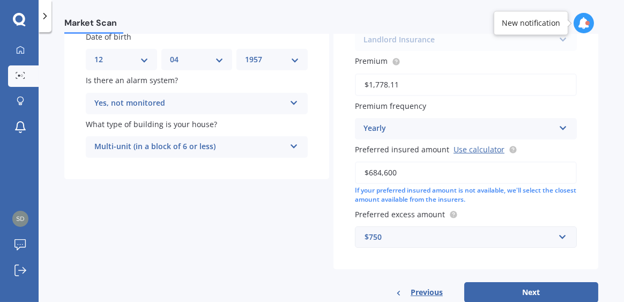
scroll to position [168, 0]
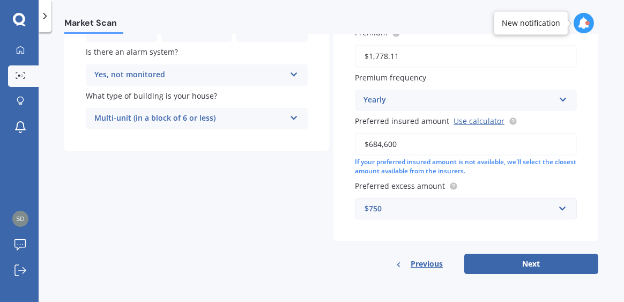
type input "$1,778.11"
click at [409, 140] on input "$684,600" at bounding box center [466, 144] width 222 height 23
click at [502, 257] on button "Next" at bounding box center [531, 264] width 134 height 20
select select "12"
select select "04"
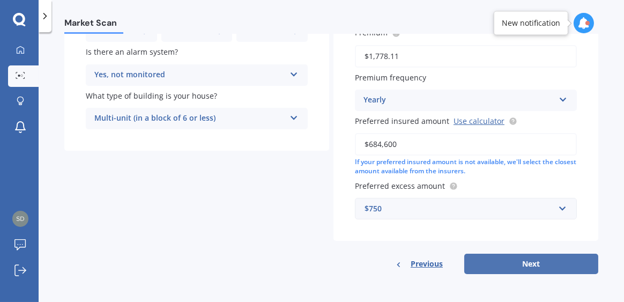
select select "1957"
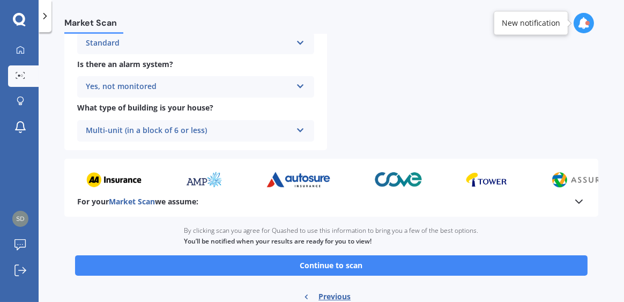
scroll to position [432, 0]
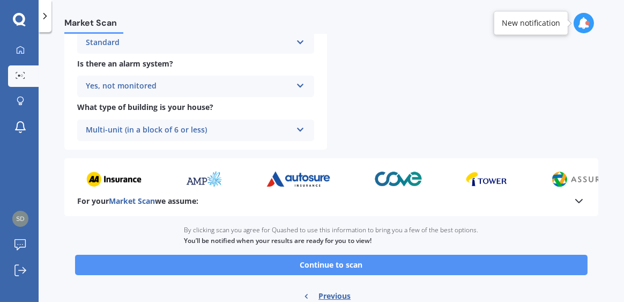
click at [328, 264] on button "Continue to scan" at bounding box center [331, 265] width 512 height 20
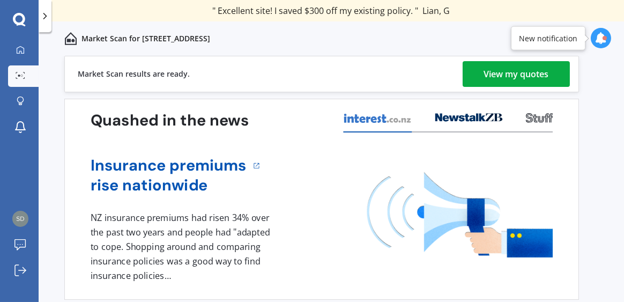
click at [502, 66] on div "View my quotes" at bounding box center [516, 74] width 65 height 26
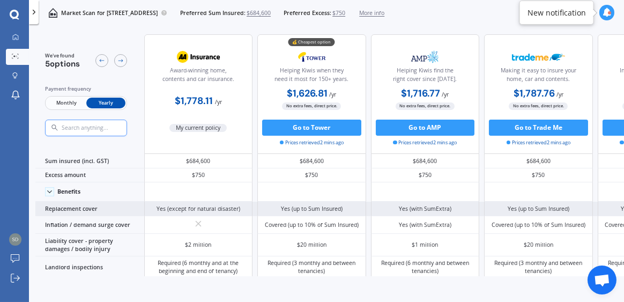
click at [429, 207] on div "Yes (with SumExtra)" at bounding box center [425, 209] width 53 height 8
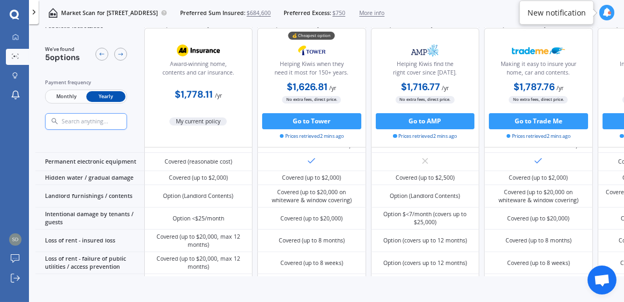
scroll to position [318, 0]
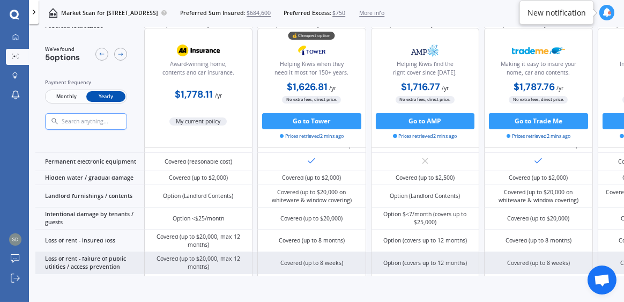
click at [204, 255] on div "Covered (up to $20,000, max 12 months)" at bounding box center [198, 263] width 96 height 16
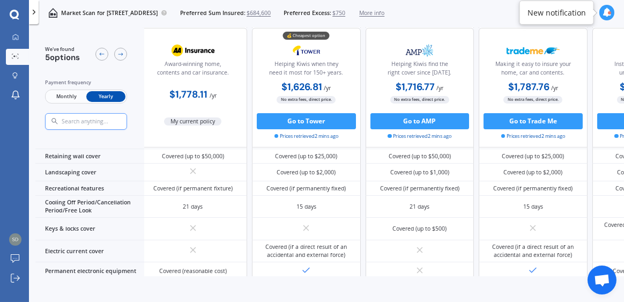
scroll to position [174, 7]
